Goal: Transaction & Acquisition: Purchase product/service

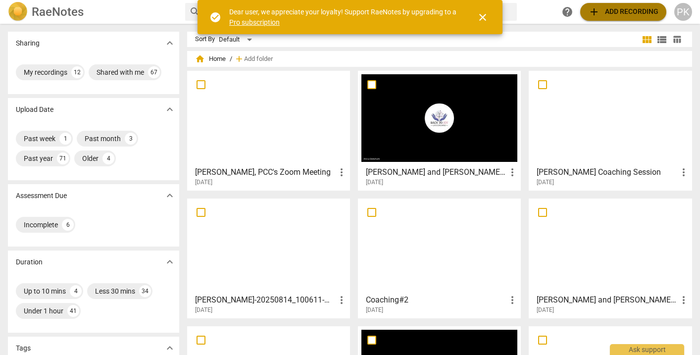
click at [635, 12] on span "add Add recording" at bounding box center [623, 12] width 70 height 12
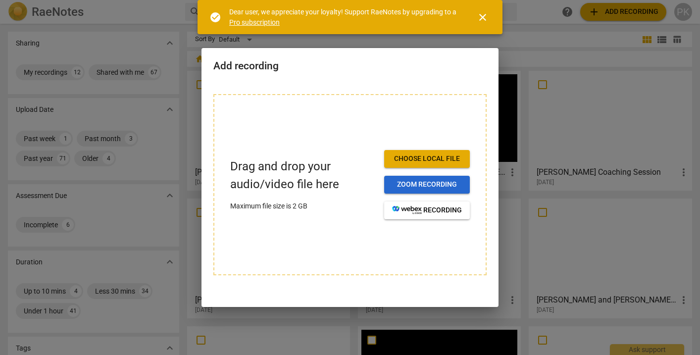
click at [424, 181] on span "Zoom recording" at bounding box center [427, 185] width 70 height 10
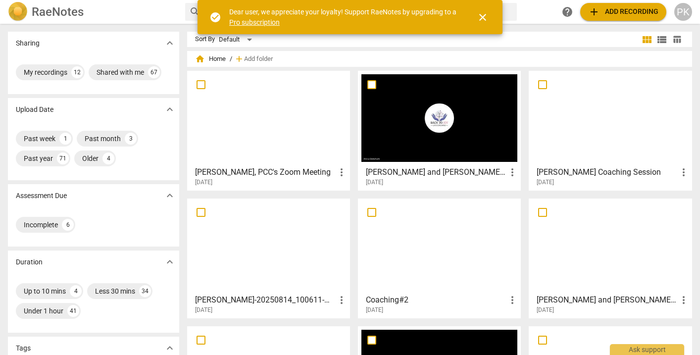
click at [598, 9] on span "add" at bounding box center [594, 12] width 12 height 12
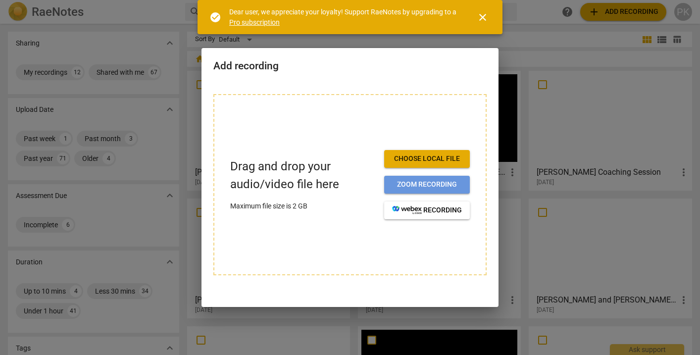
click at [442, 188] on span "Zoom recording" at bounding box center [427, 185] width 70 height 10
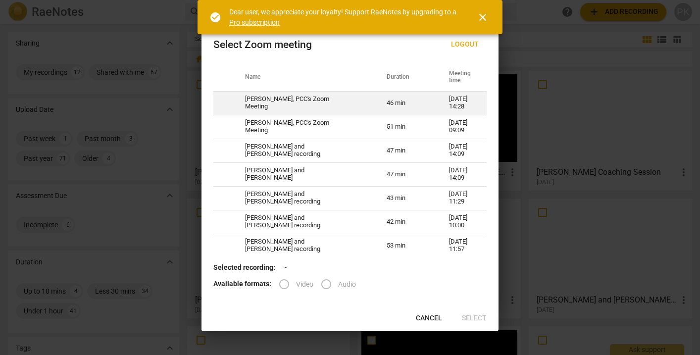
click at [389, 106] on td "46 min" at bounding box center [406, 103] width 62 height 24
radio input "true"
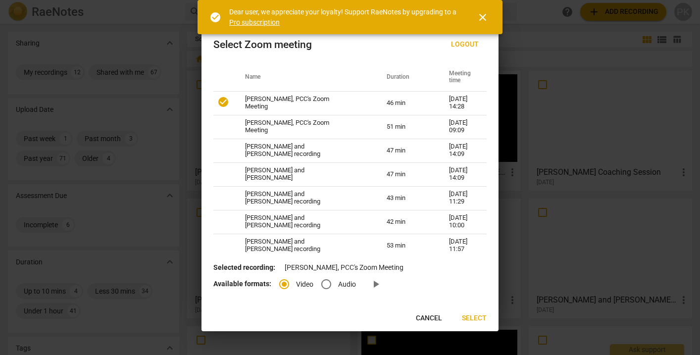
click at [479, 319] on span "Select" at bounding box center [474, 319] width 25 height 10
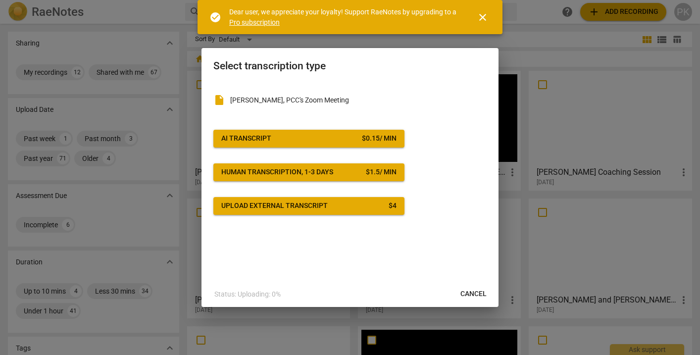
click at [375, 136] on div "$ 0.15 / min" at bounding box center [379, 139] width 35 height 10
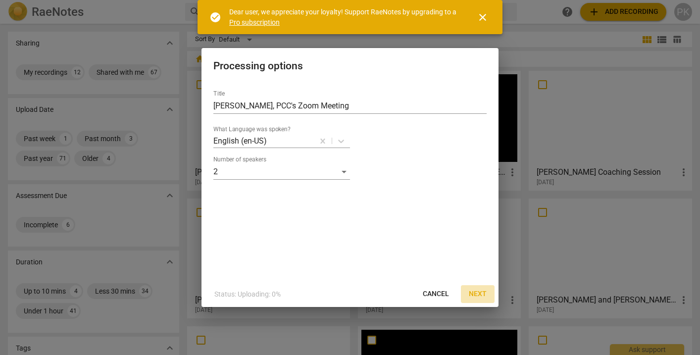
click at [481, 291] on span "Next" at bounding box center [478, 294] width 18 height 10
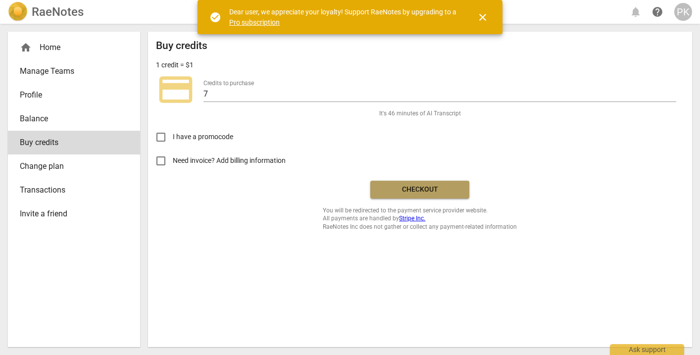
click at [440, 189] on span "Checkout" at bounding box center [419, 190] width 83 height 10
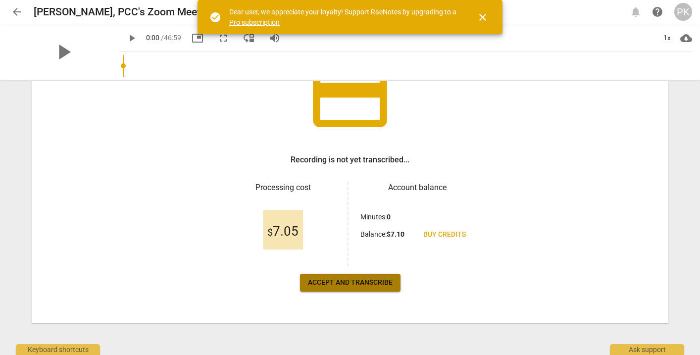
click at [354, 283] on span "Accept and transcribe" at bounding box center [350, 283] width 85 height 10
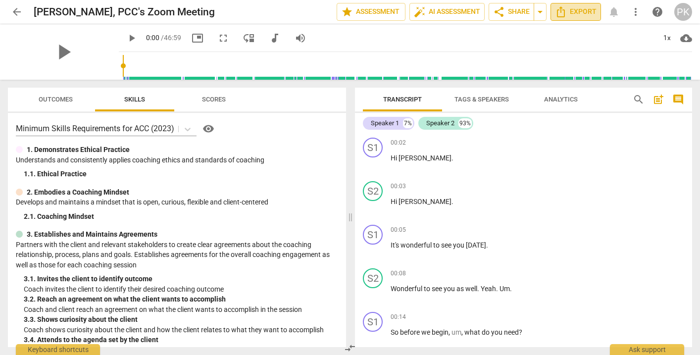
click at [578, 14] on span "Export" at bounding box center [576, 12] width 42 height 12
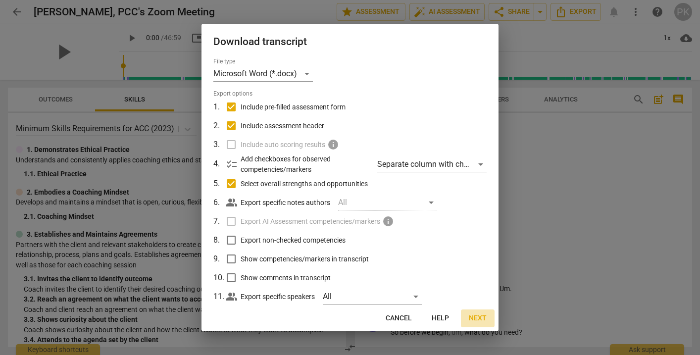
click at [480, 320] on span "Next" at bounding box center [478, 319] width 18 height 10
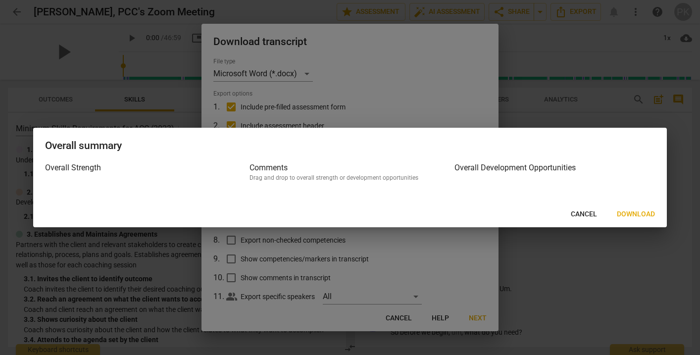
click at [627, 213] on span "Download" at bounding box center [636, 215] width 38 height 10
